Goal: Feedback & Contribution: Contribute content

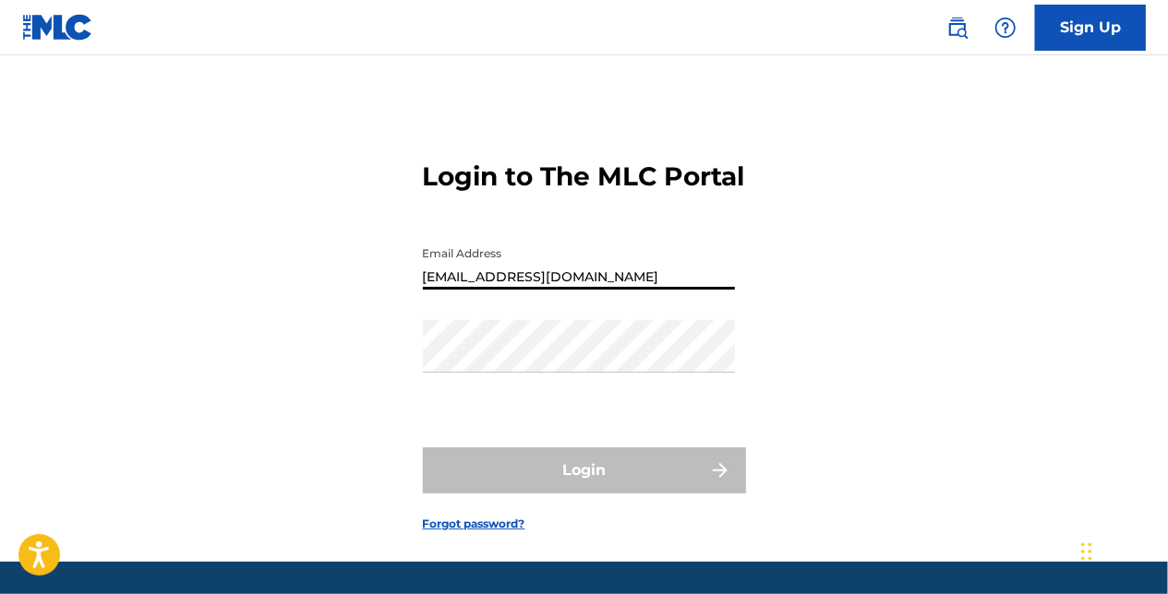
type input "[EMAIL_ADDRESS][DOMAIN_NAME]"
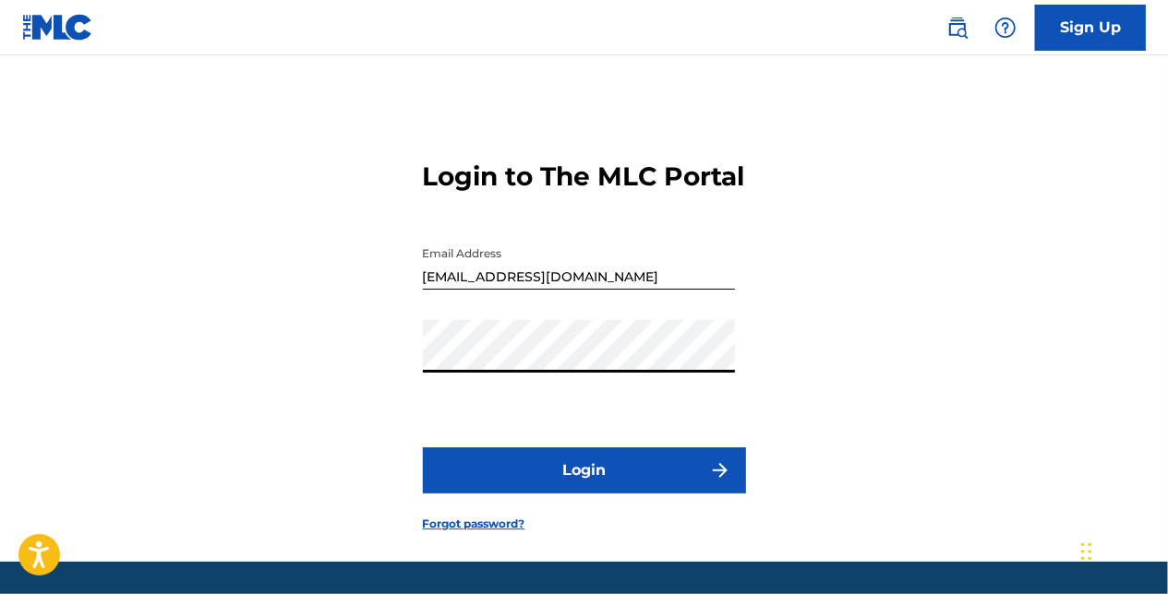
click at [423, 448] on button "Login" at bounding box center [584, 471] width 323 height 46
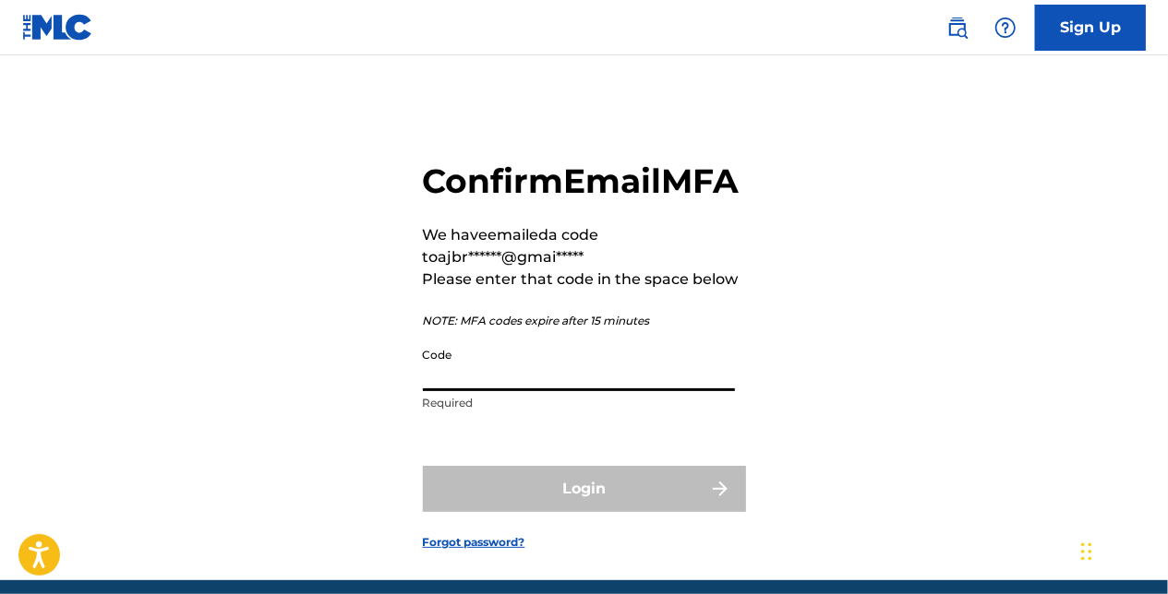
click at [594, 391] on input "Code" at bounding box center [579, 365] width 312 height 53
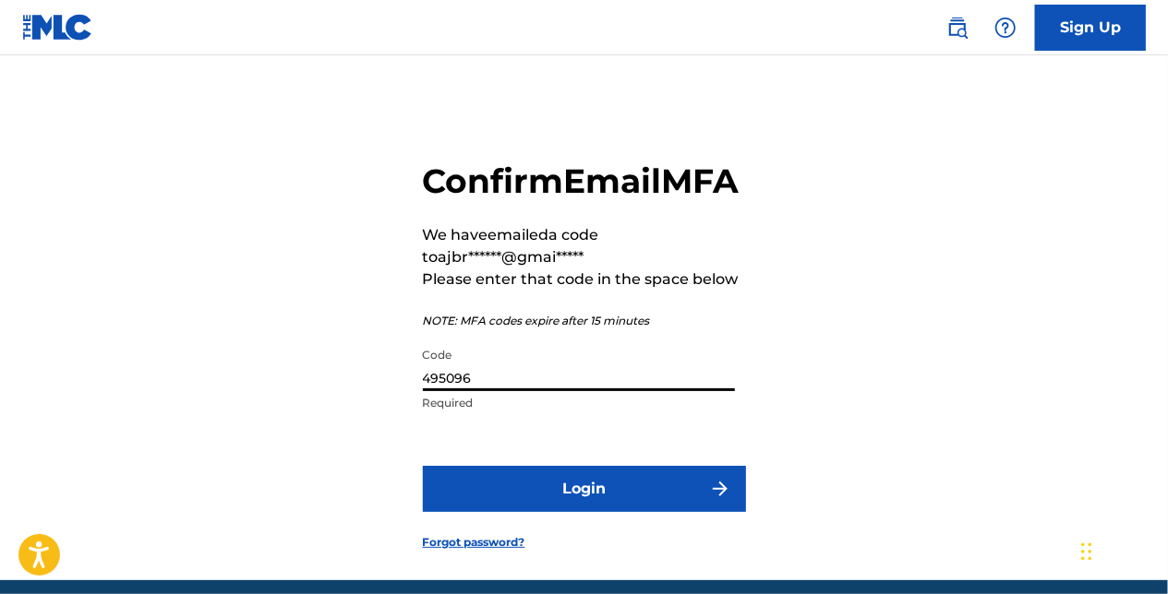
type input "495096"
click at [423, 466] on button "Login" at bounding box center [584, 489] width 323 height 46
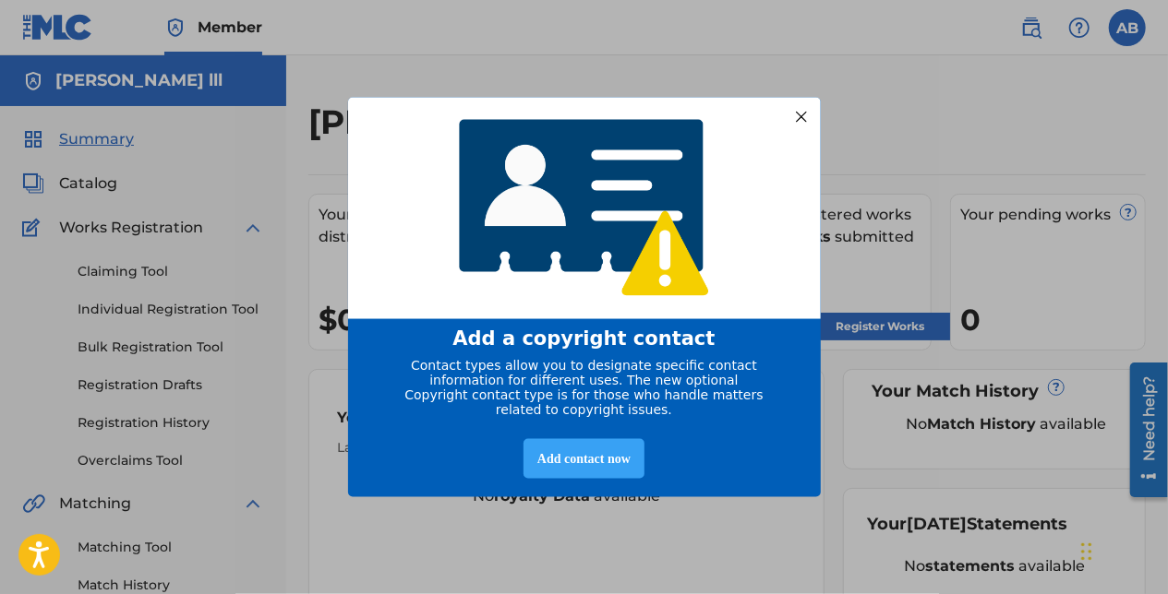
click at [605, 463] on div "Add contact now" at bounding box center [583, 458] width 121 height 40
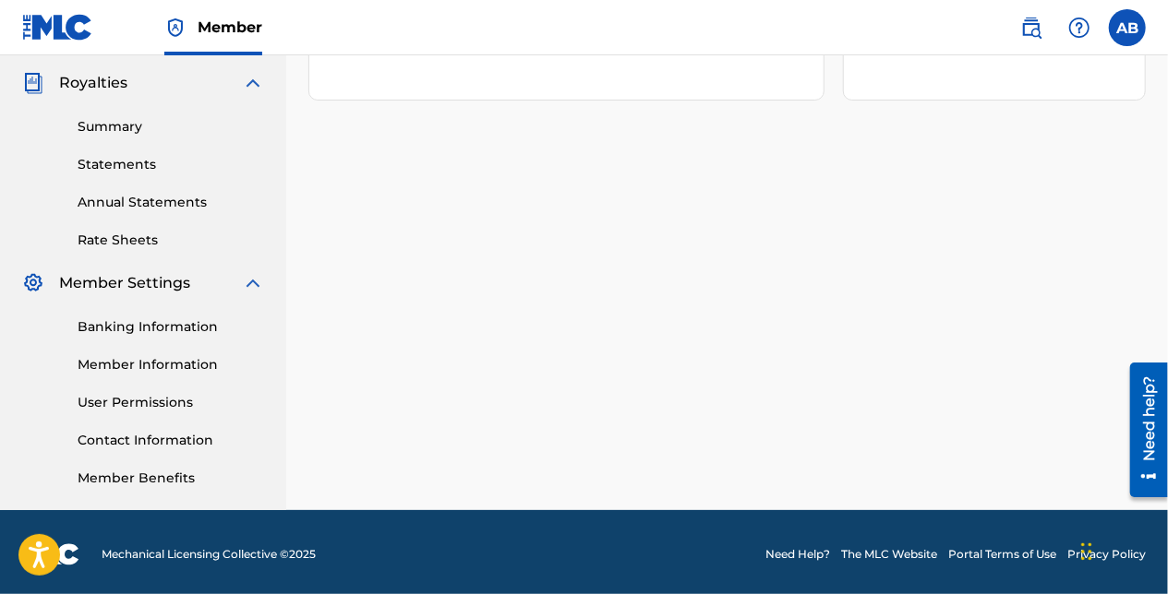
scroll to position [550, 0]
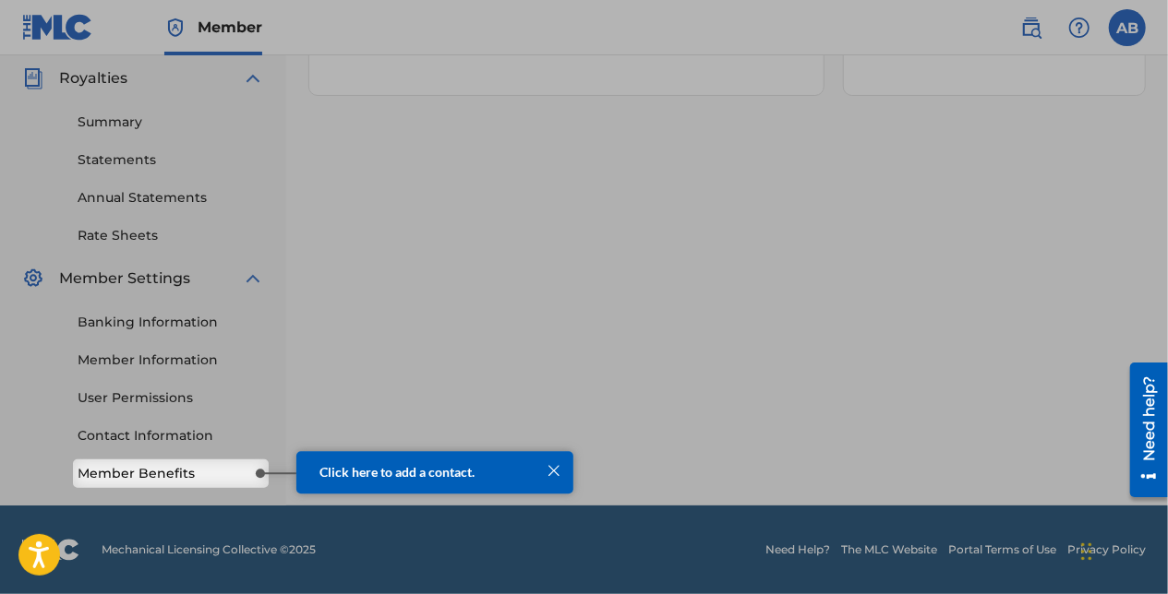
click at [451, 466] on span "Click here to add a contact." at bounding box center [395, 472] width 155 height 16
click at [562, 473] on div at bounding box center [553, 471] width 24 height 24
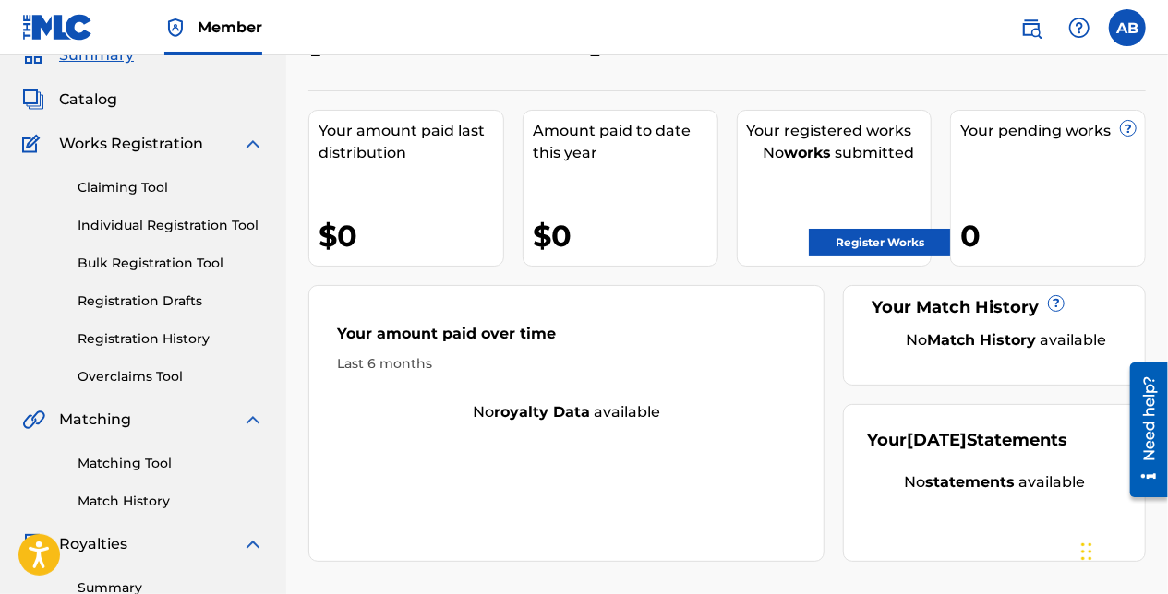
scroll to position [0, 0]
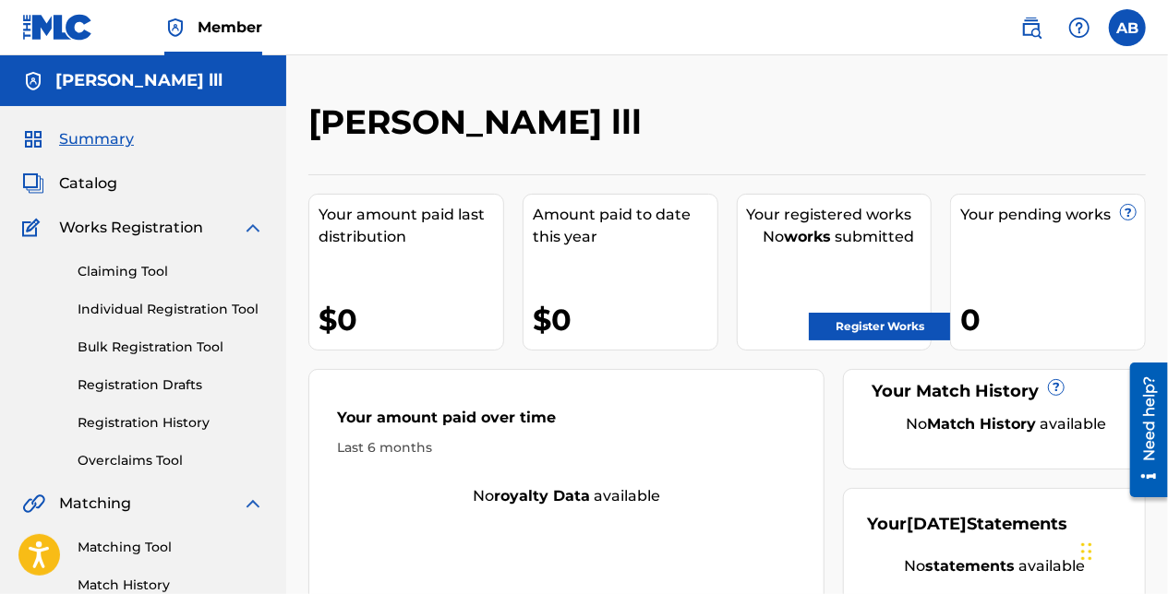
click at [845, 323] on link "Register Works" at bounding box center [880, 327] width 142 height 28
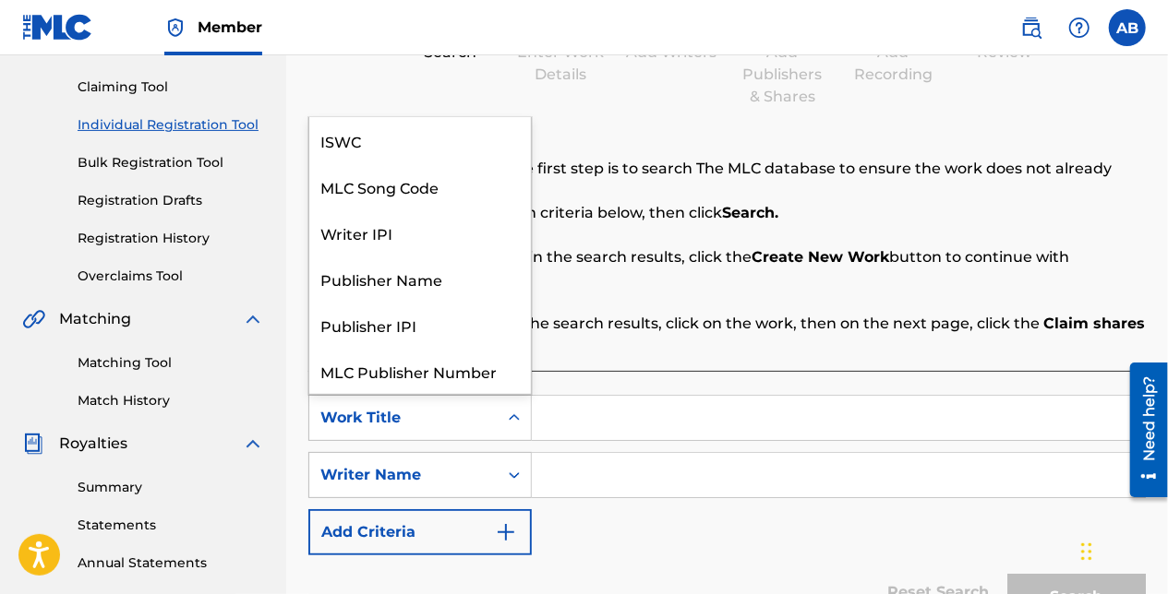
scroll to position [46, 0]
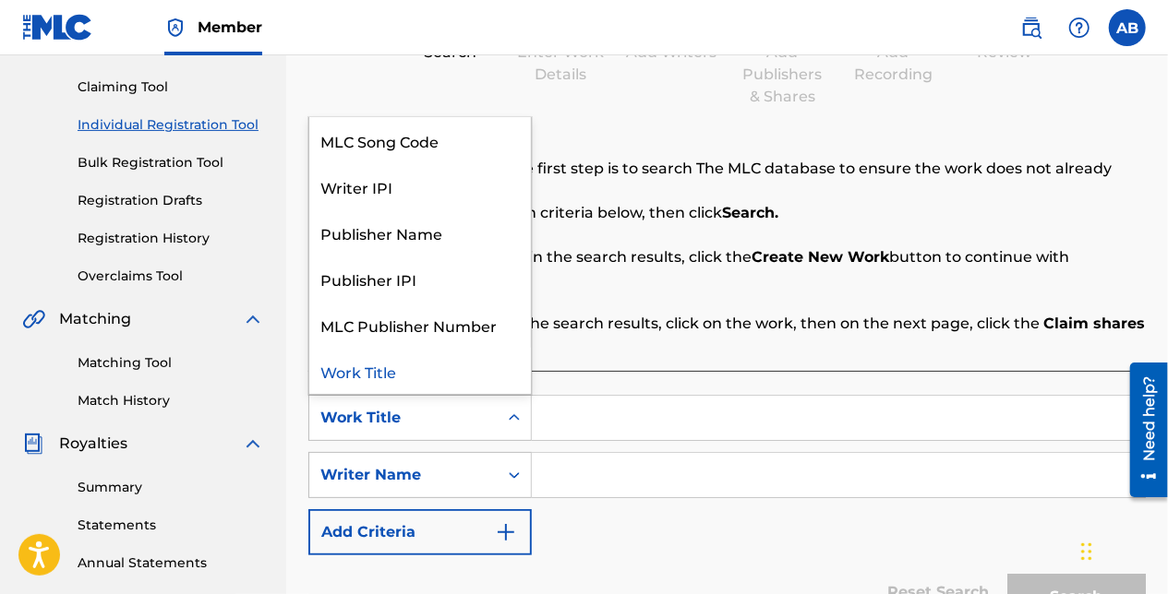
click at [508, 409] on icon "Search Form" at bounding box center [514, 418] width 18 height 18
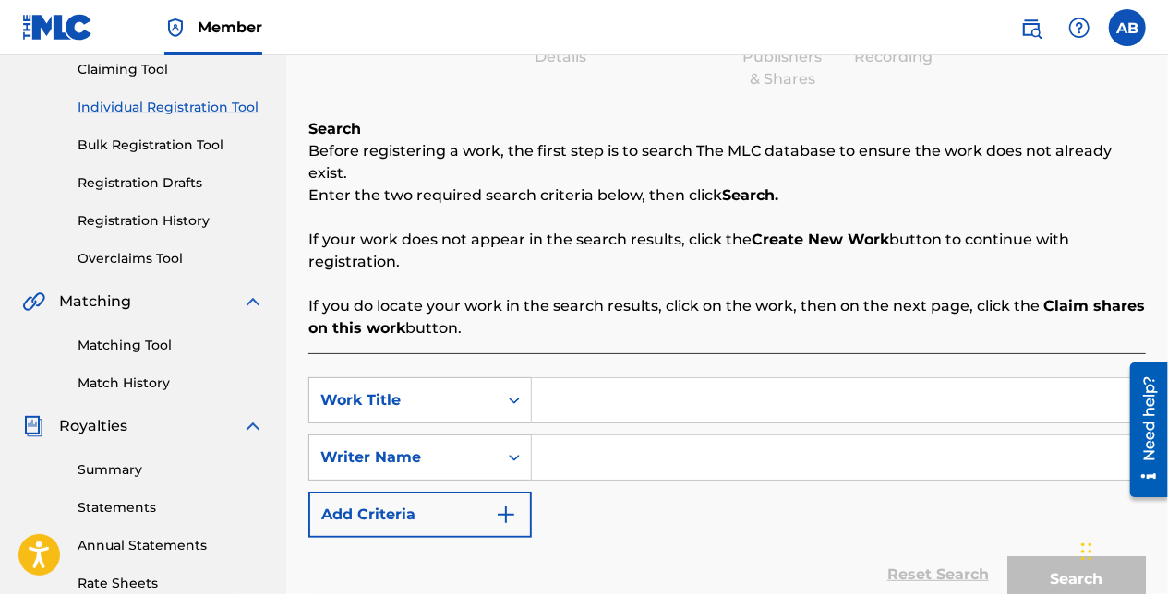
scroll to position [185, 0]
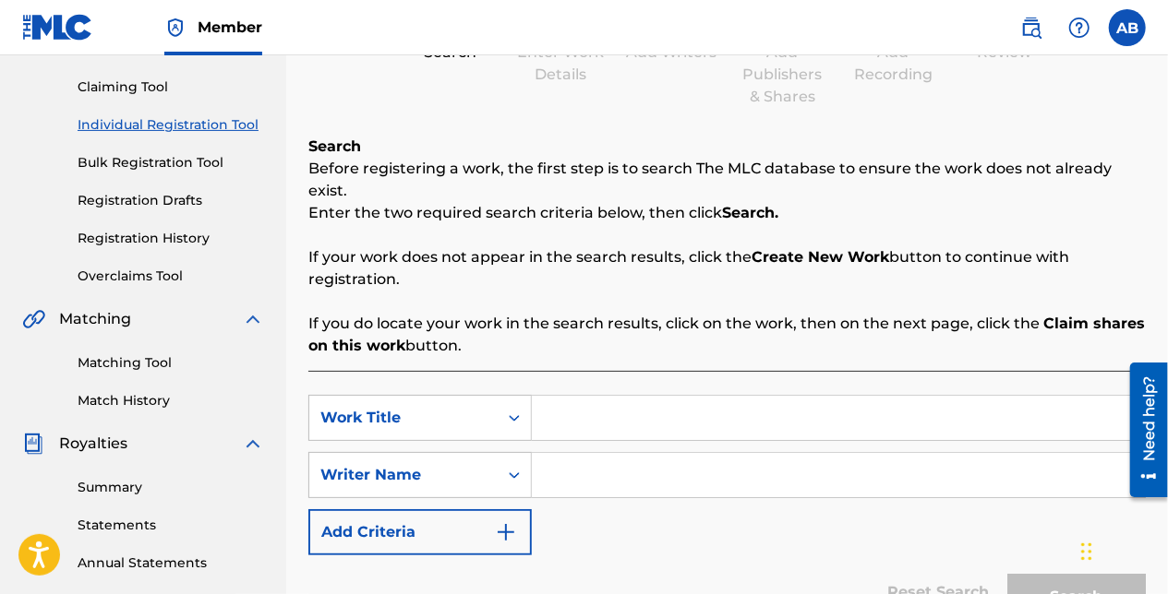
click at [643, 396] on input "Search Form" at bounding box center [838, 418] width 613 height 44
type input "Focused On [DEMOGRAPHIC_DATA]!!"
click at [669, 463] on input "Search Form" at bounding box center [838, 475] width 613 height 44
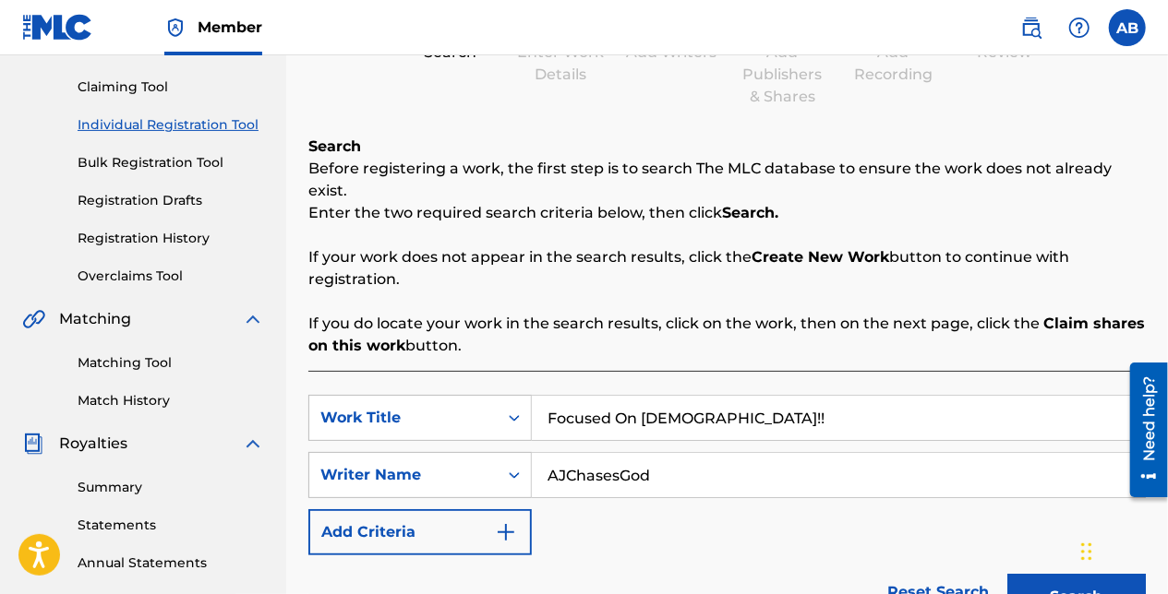
type input "AJChasesGod"
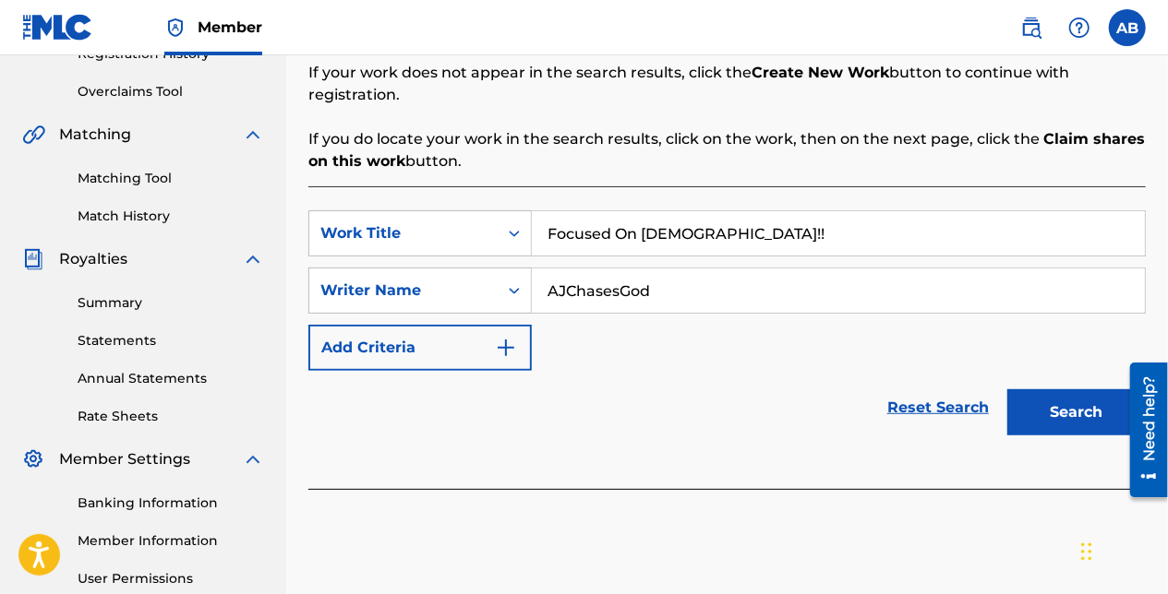
click at [1076, 390] on button "Search" at bounding box center [1076, 413] width 138 height 46
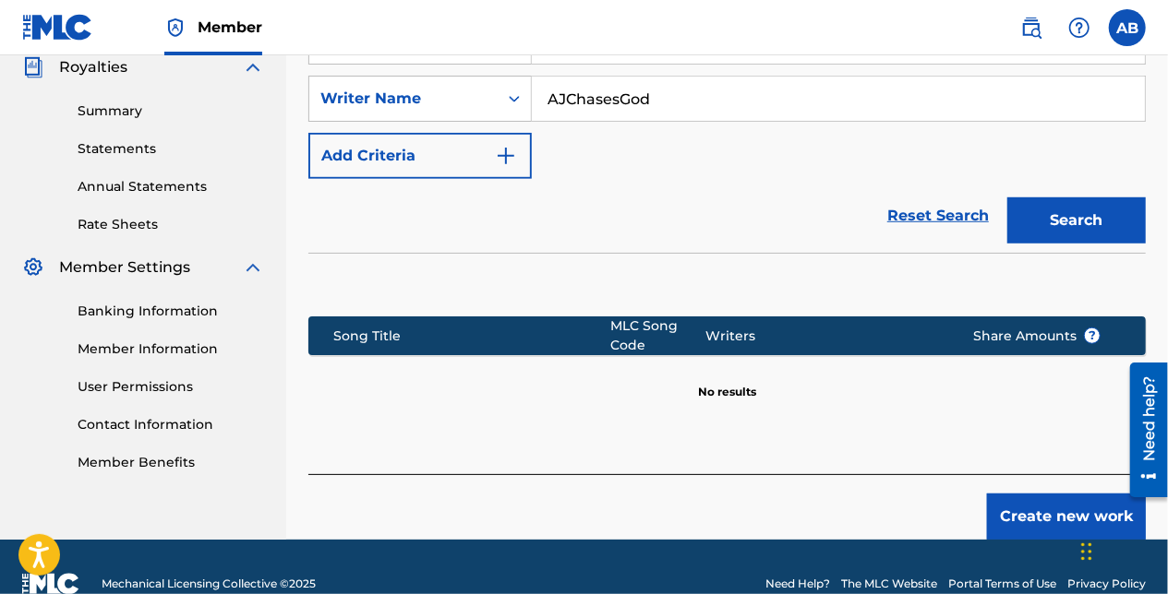
scroll to position [572, 0]
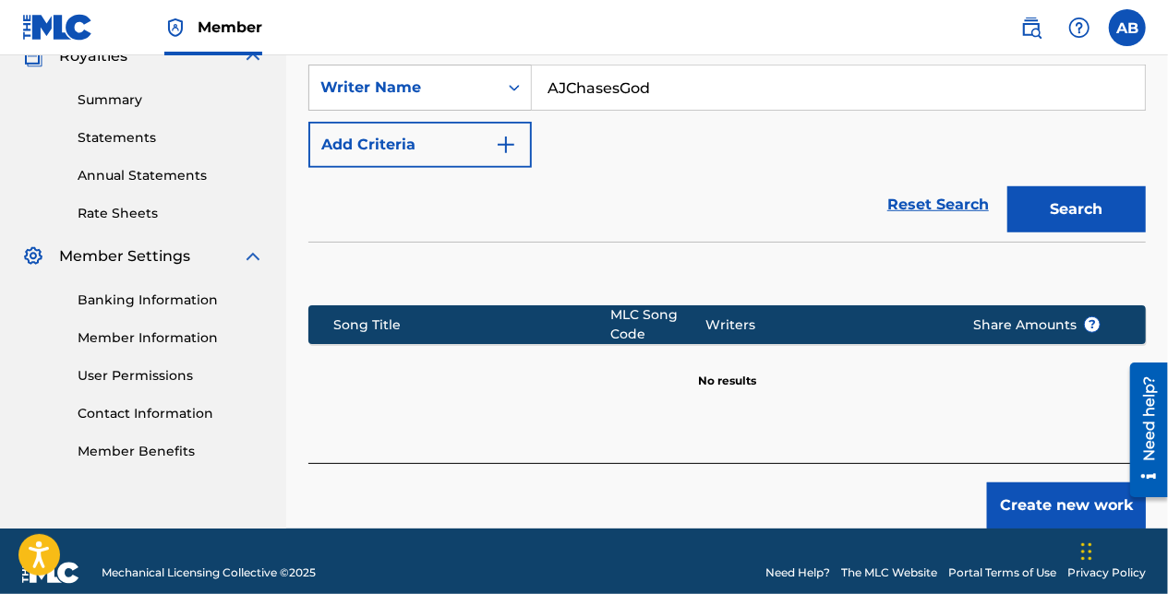
click at [1064, 490] on button "Create new work" at bounding box center [1066, 506] width 159 height 46
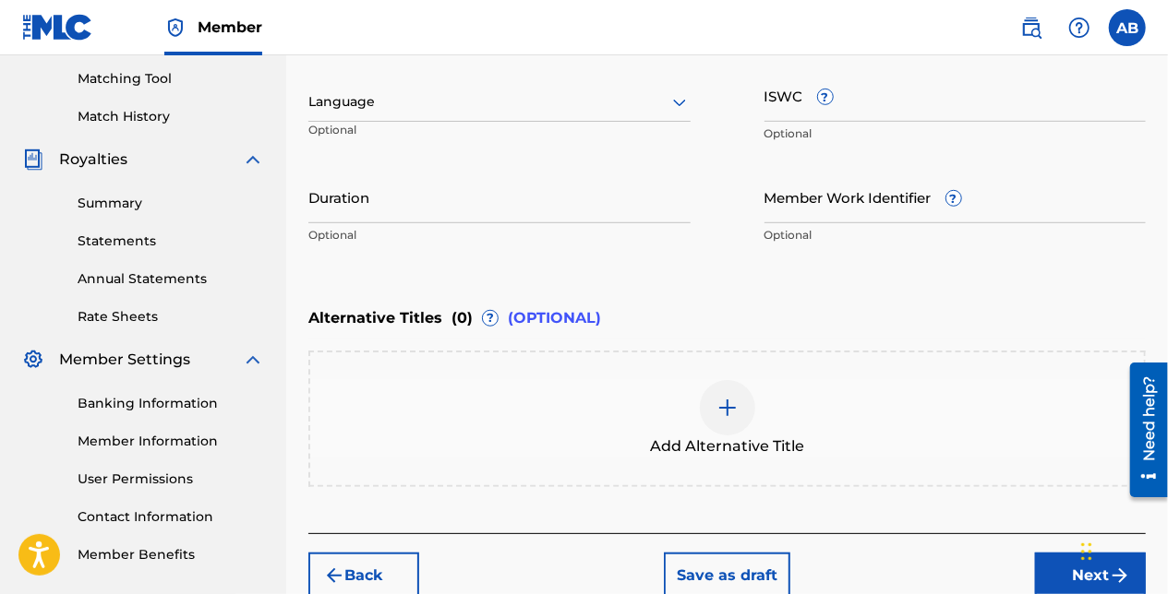
scroll to position [284, 0]
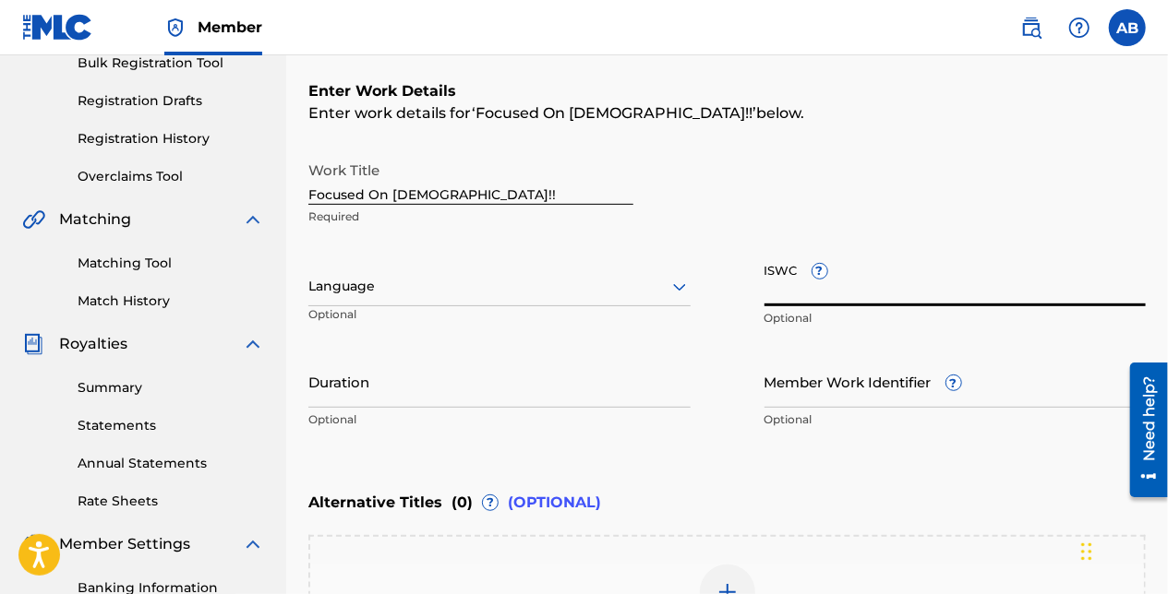
click at [844, 284] on input "ISWC ?" at bounding box center [955, 280] width 382 height 53
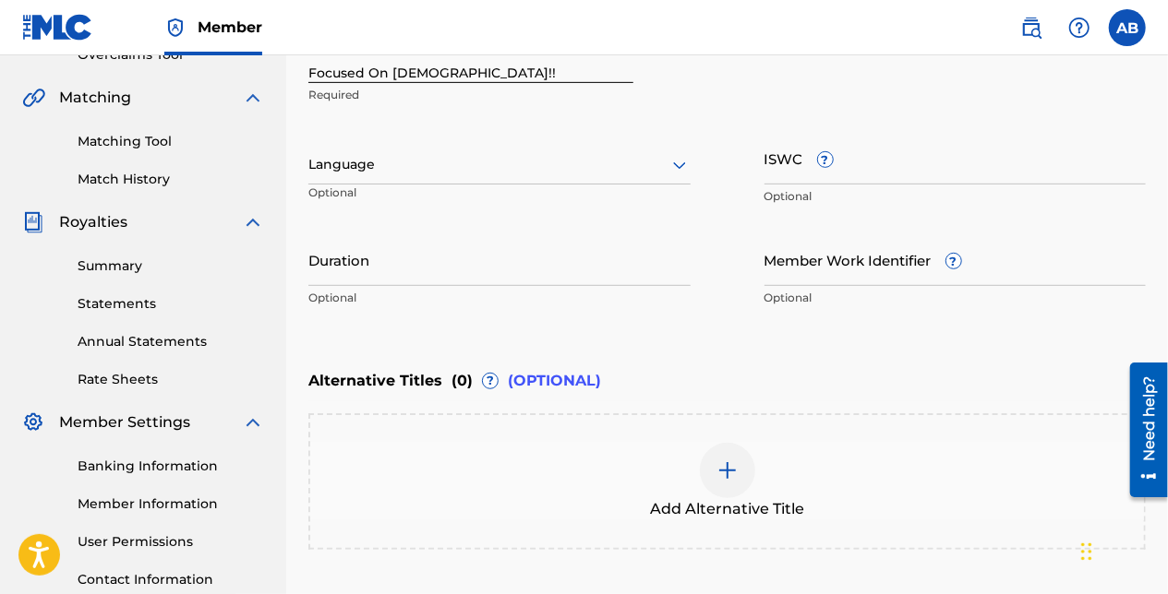
scroll to position [561, 0]
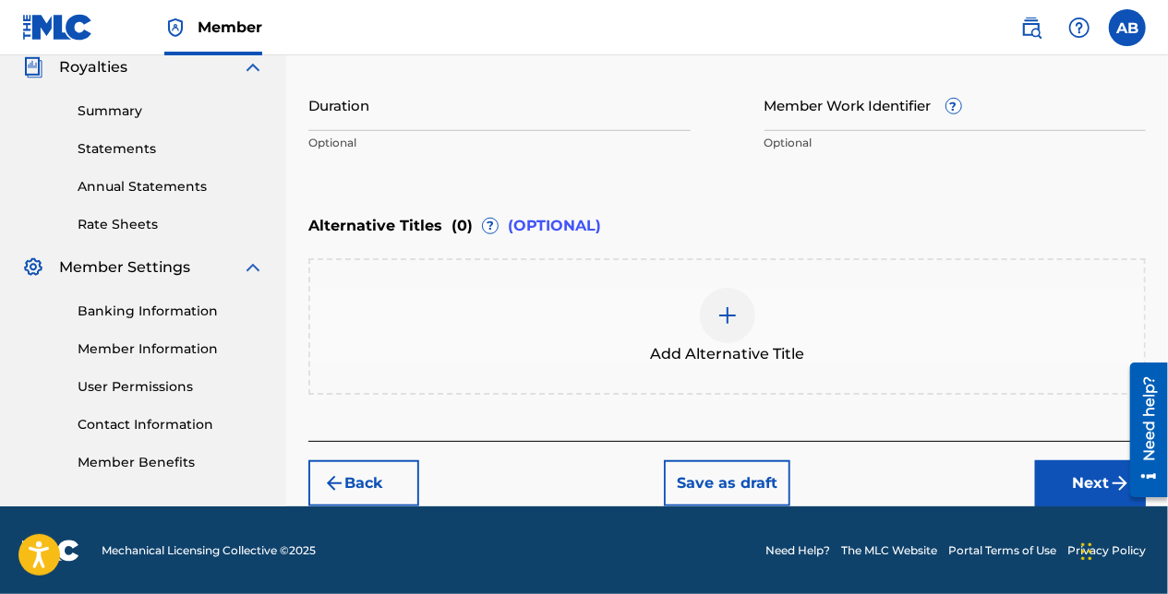
click at [1089, 492] on button "Next" at bounding box center [1090, 484] width 111 height 46
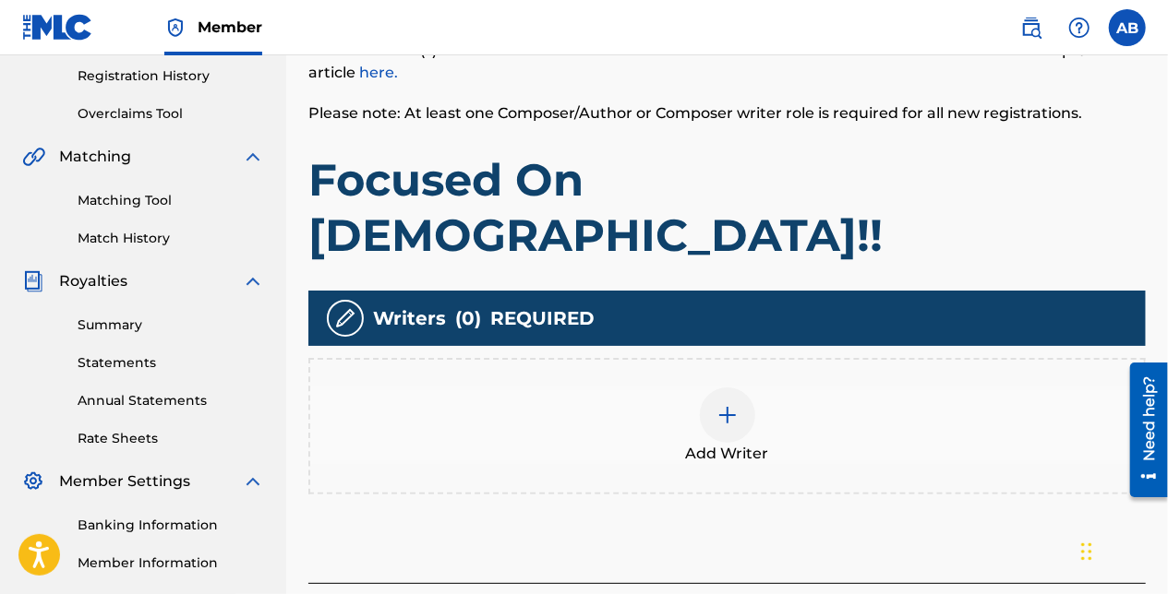
scroll to position [268, 0]
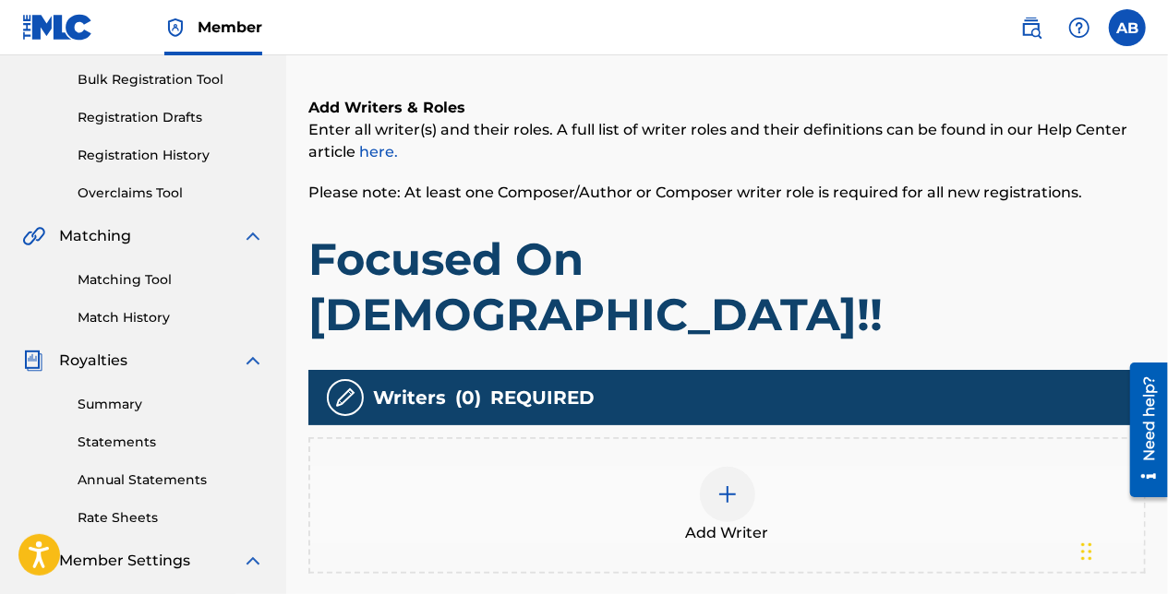
click at [734, 467] on div at bounding box center [727, 494] width 55 height 55
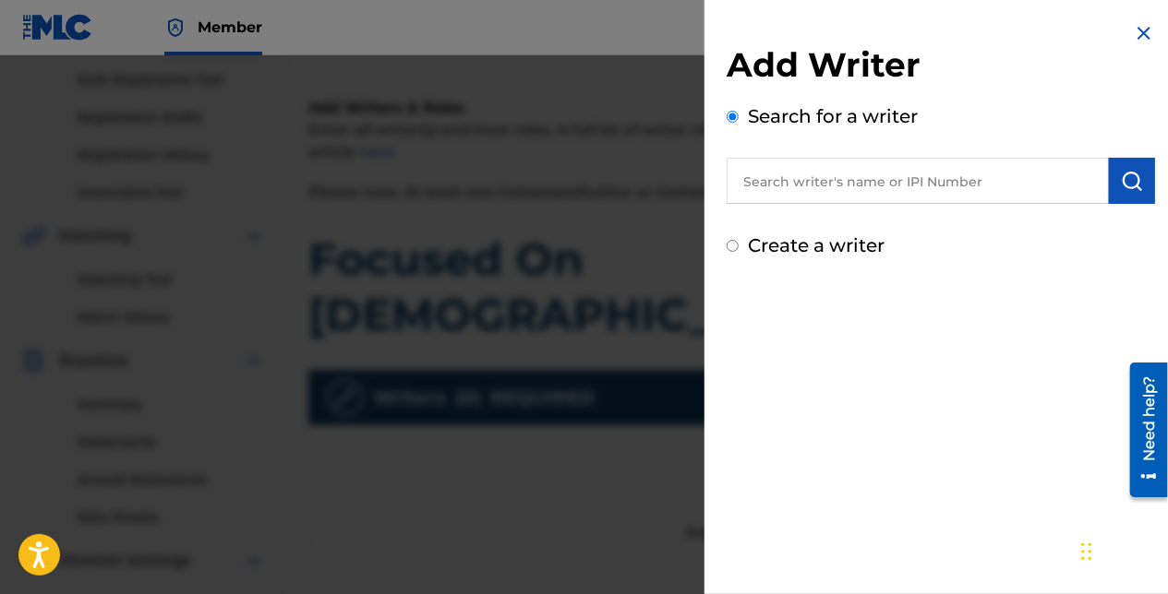
click at [833, 192] on input "text" at bounding box center [917, 181] width 382 height 46
click at [1143, 25] on img at bounding box center [1144, 33] width 22 height 22
